Goal: Navigation & Orientation: Find specific page/section

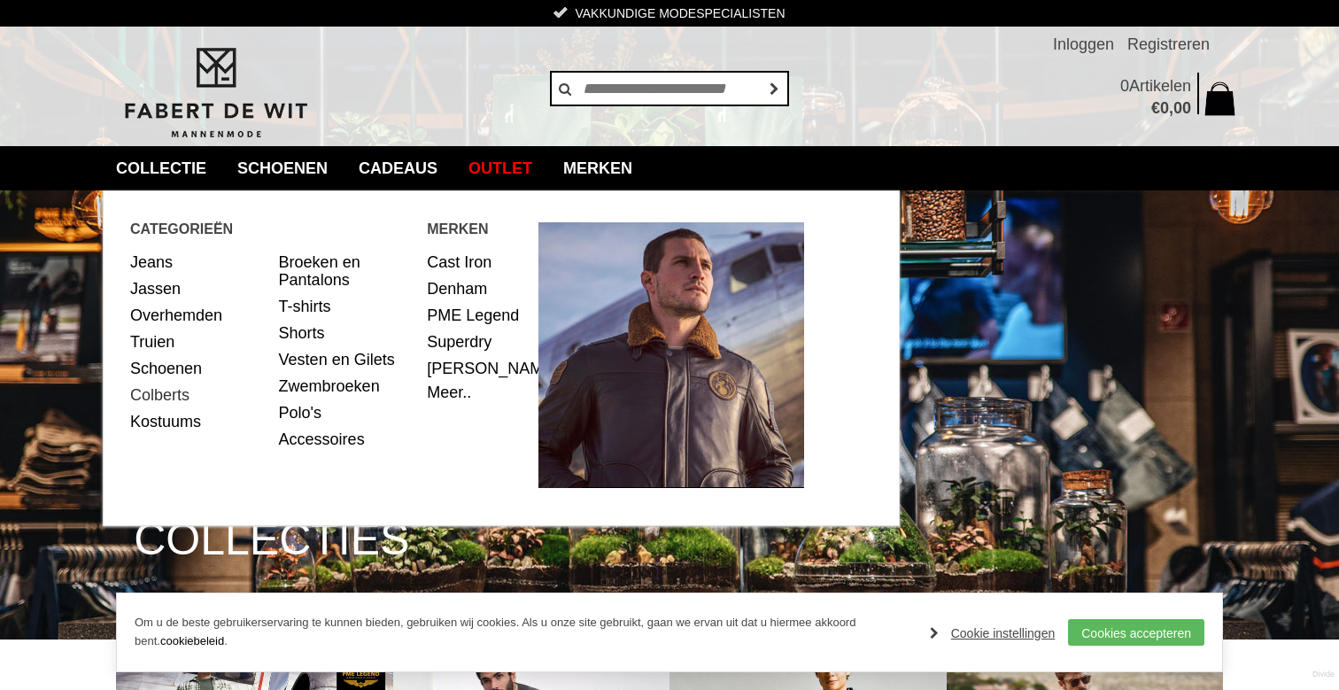
click at [168, 395] on link "Colberts" at bounding box center [197, 395] width 135 height 27
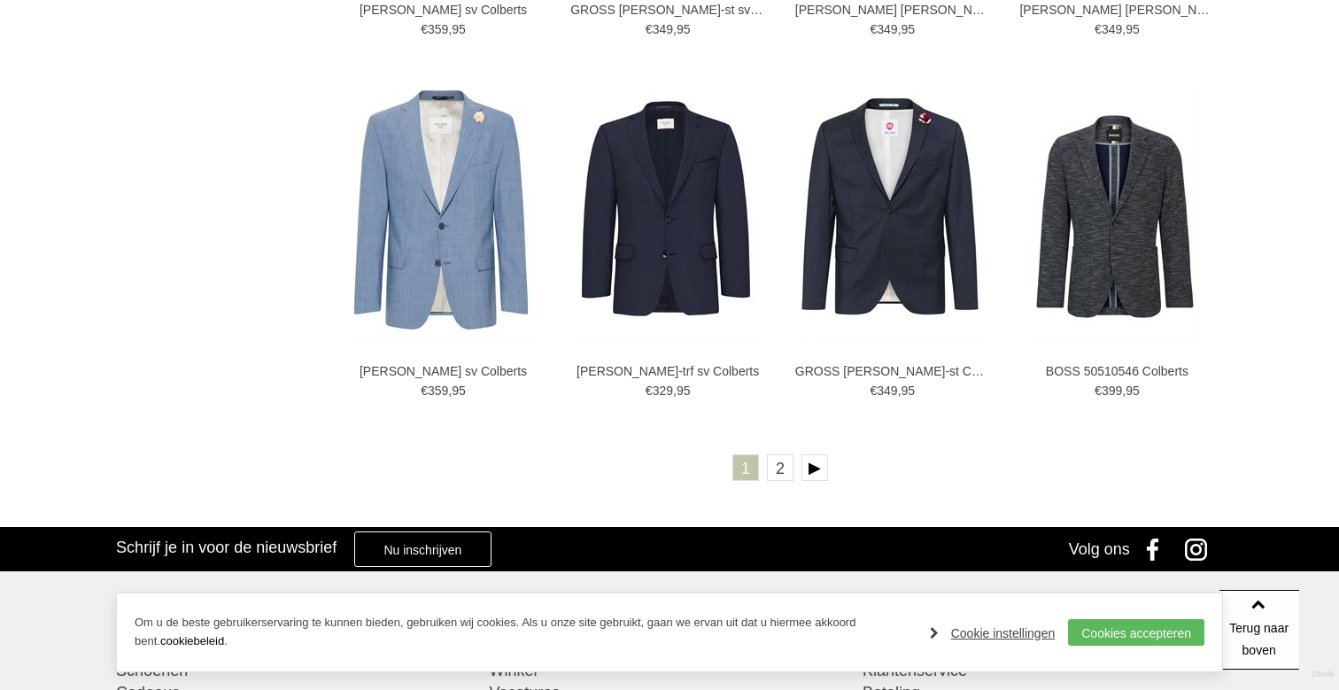
scroll to position [3147, 0]
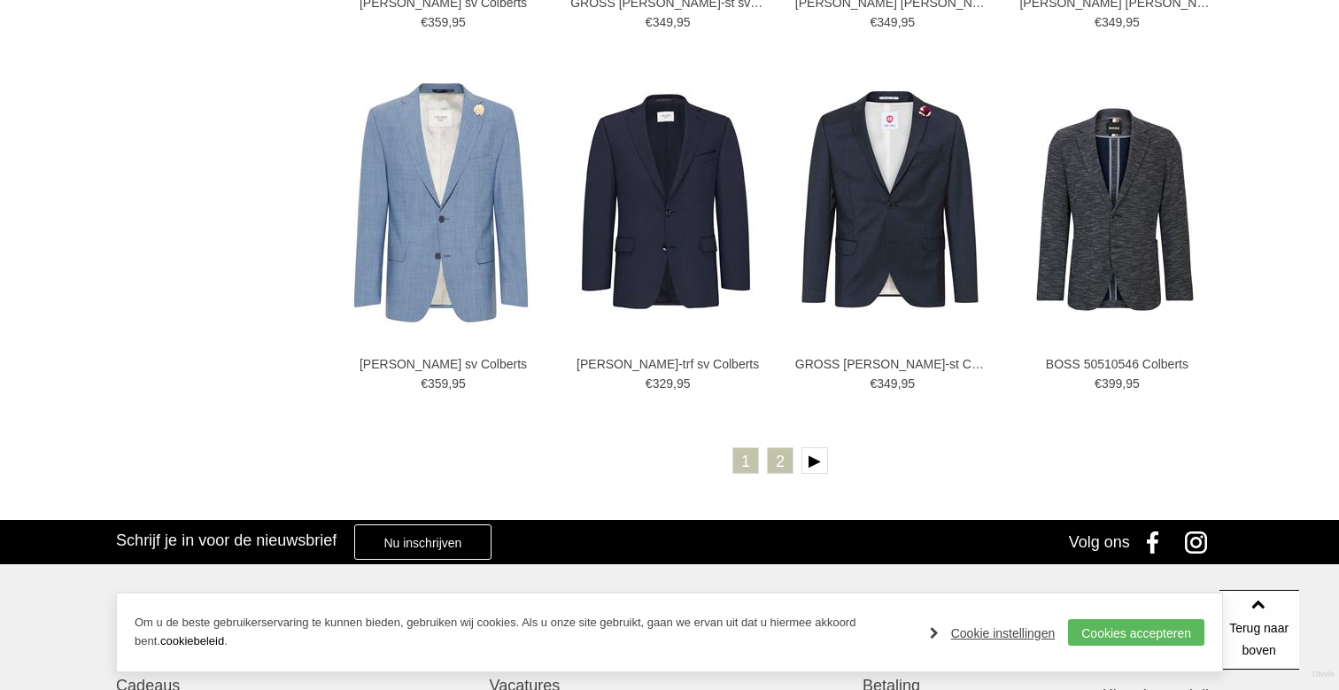
click at [776, 459] on link "2" at bounding box center [780, 460] width 27 height 27
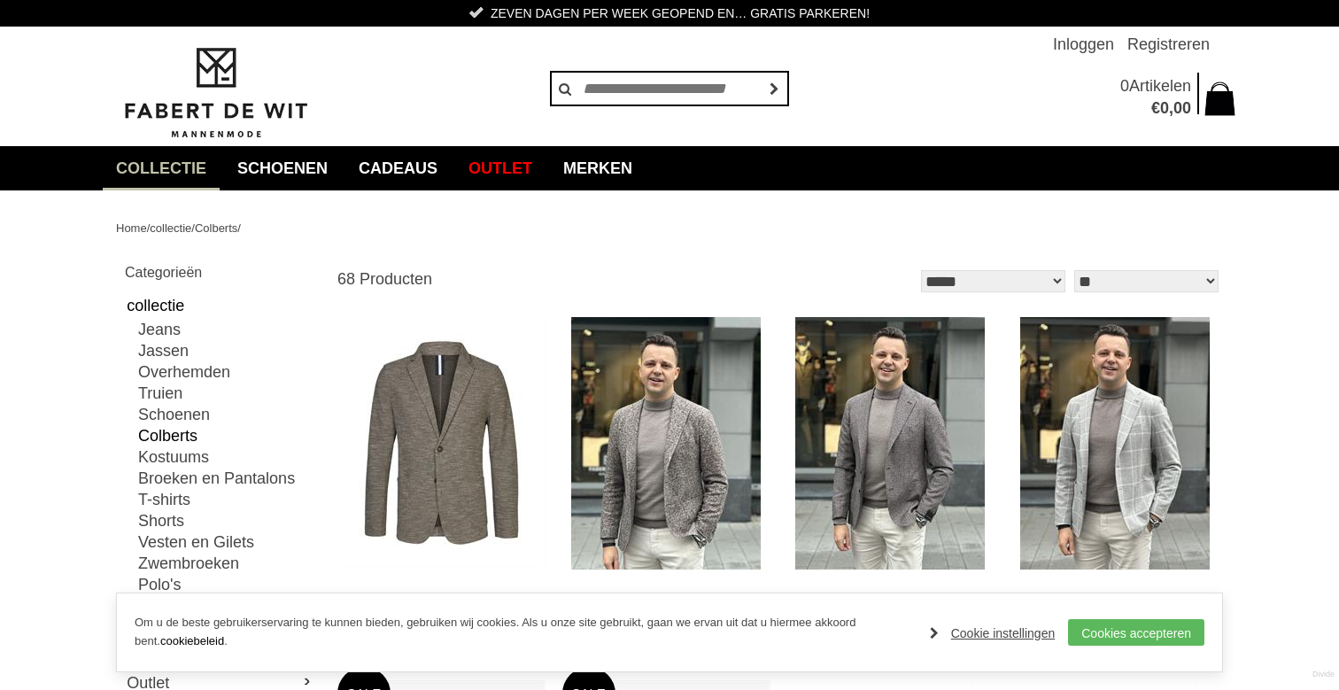
click at [210, 68] on img at bounding box center [215, 93] width 199 height 96
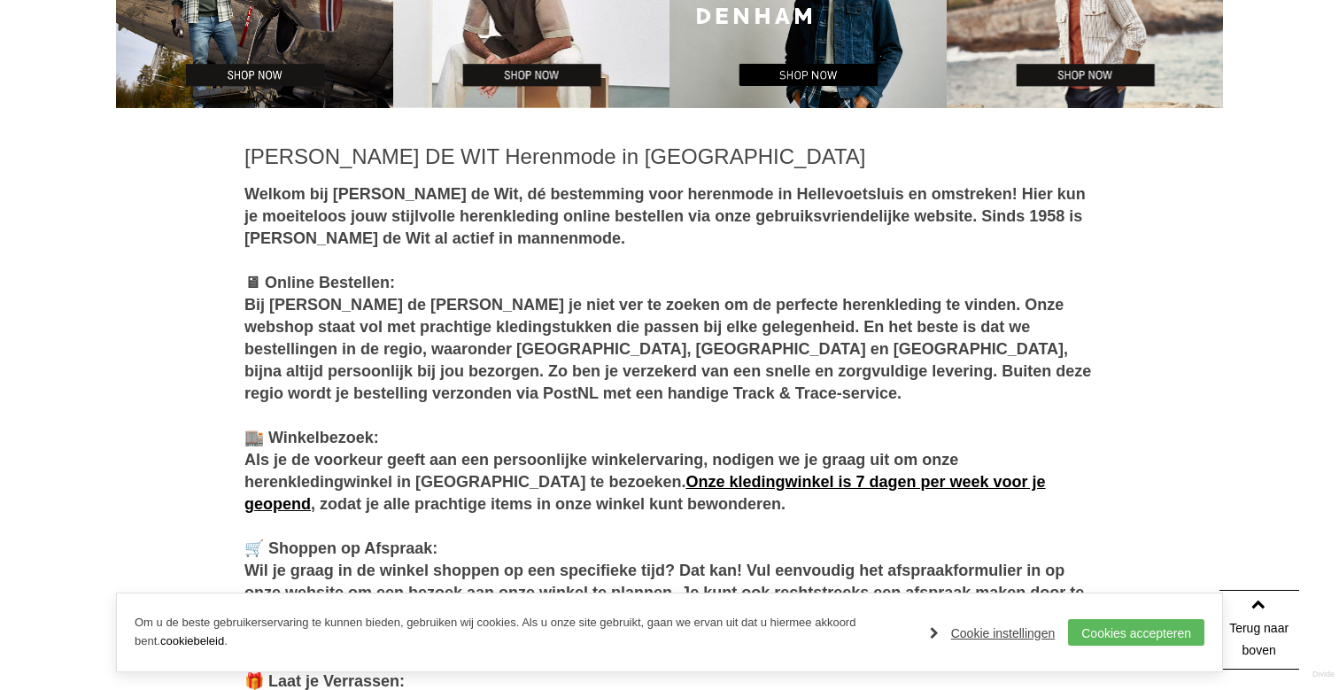
scroll to position [561, 0]
